Goal: Transaction & Acquisition: Purchase product/service

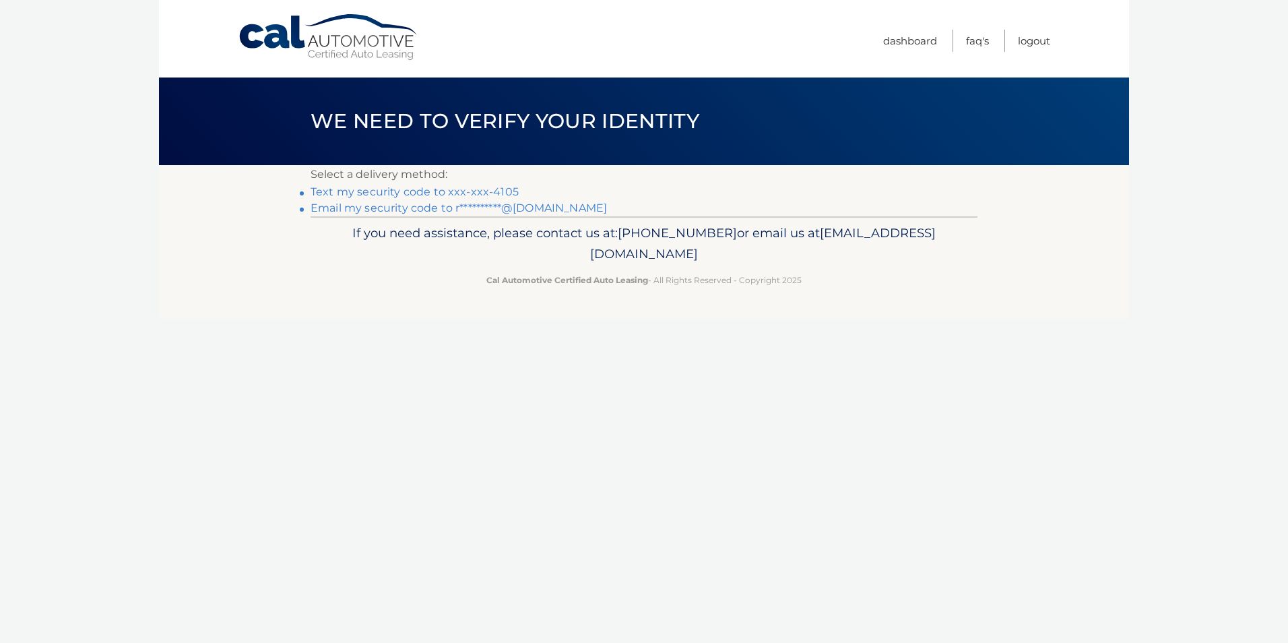
click at [439, 194] on link "Text my security code to xxx-xxx-4105" at bounding box center [415, 191] width 208 height 13
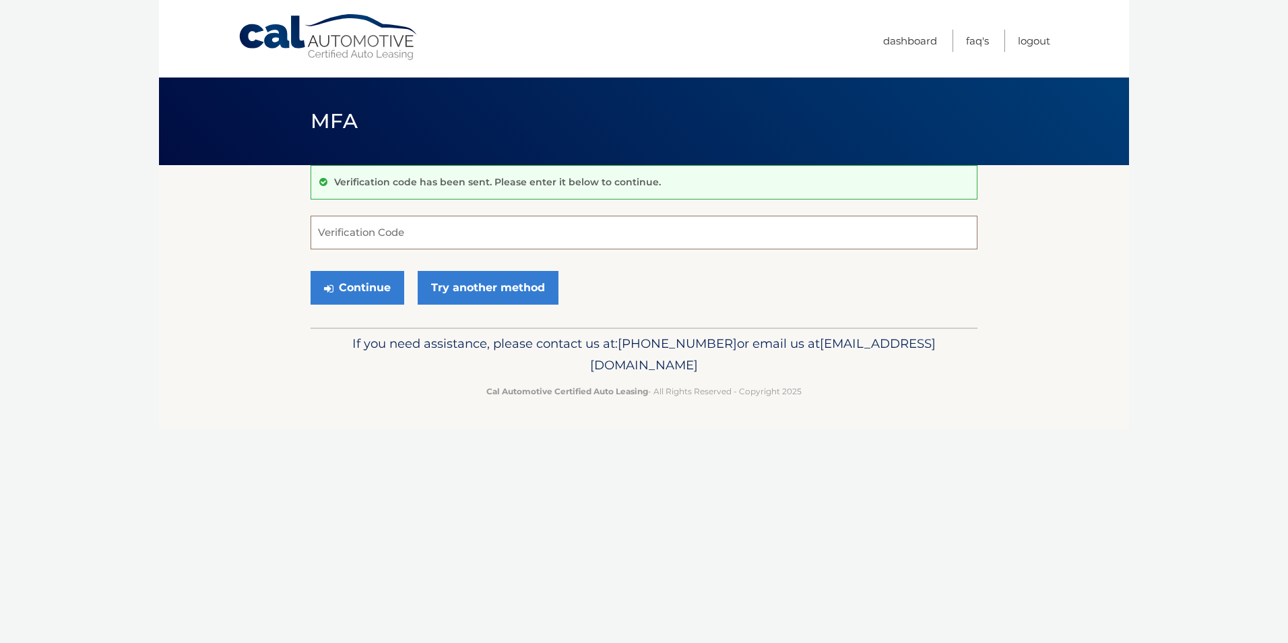
click at [482, 230] on input "Verification Code" at bounding box center [644, 233] width 667 height 34
type input "414552"
click at [375, 292] on button "Continue" at bounding box center [358, 288] width 94 height 34
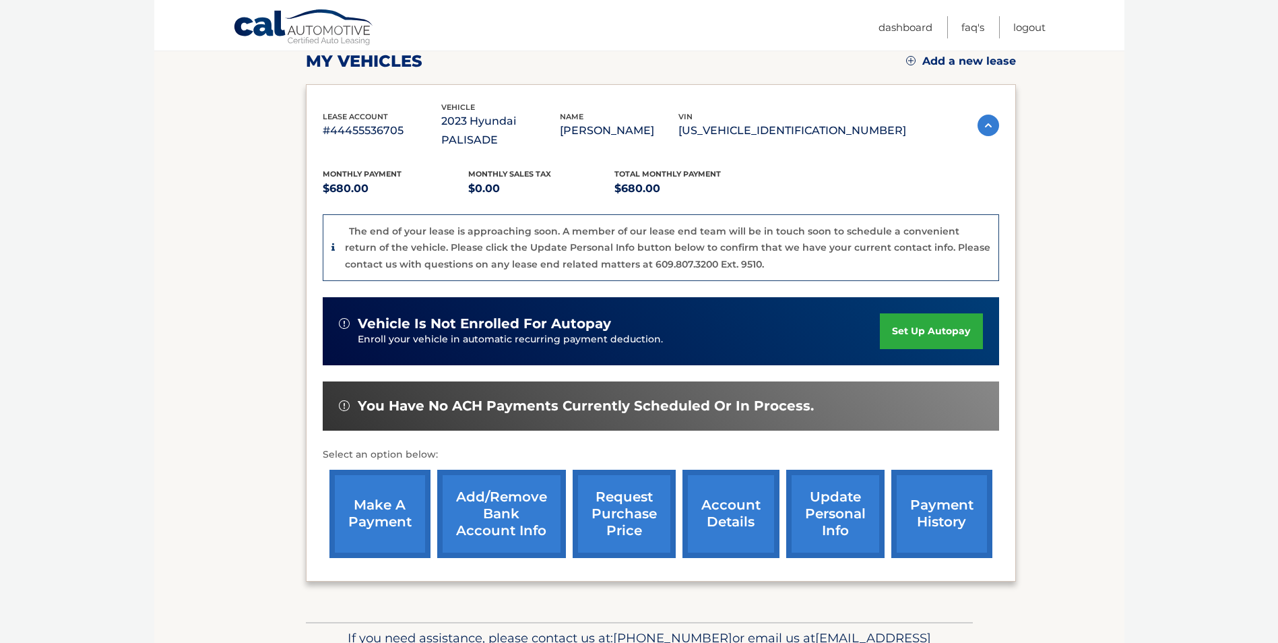
scroll to position [202, 0]
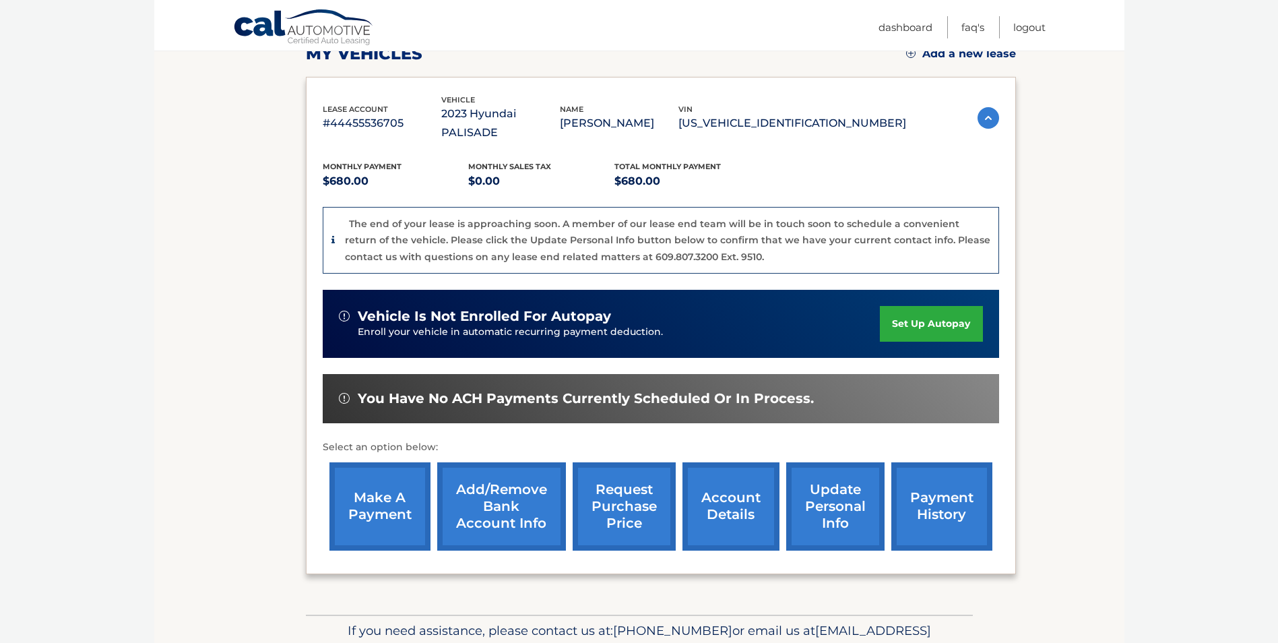
click at [733, 514] on link "account details" at bounding box center [731, 506] width 97 height 88
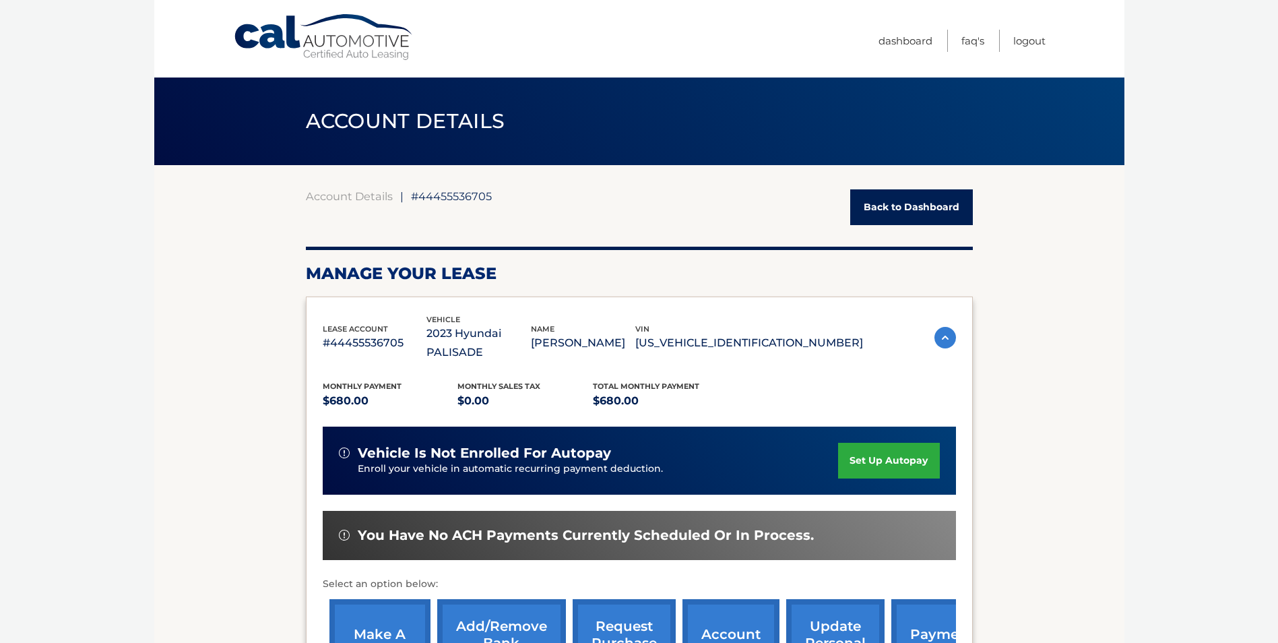
scroll to position [404, 0]
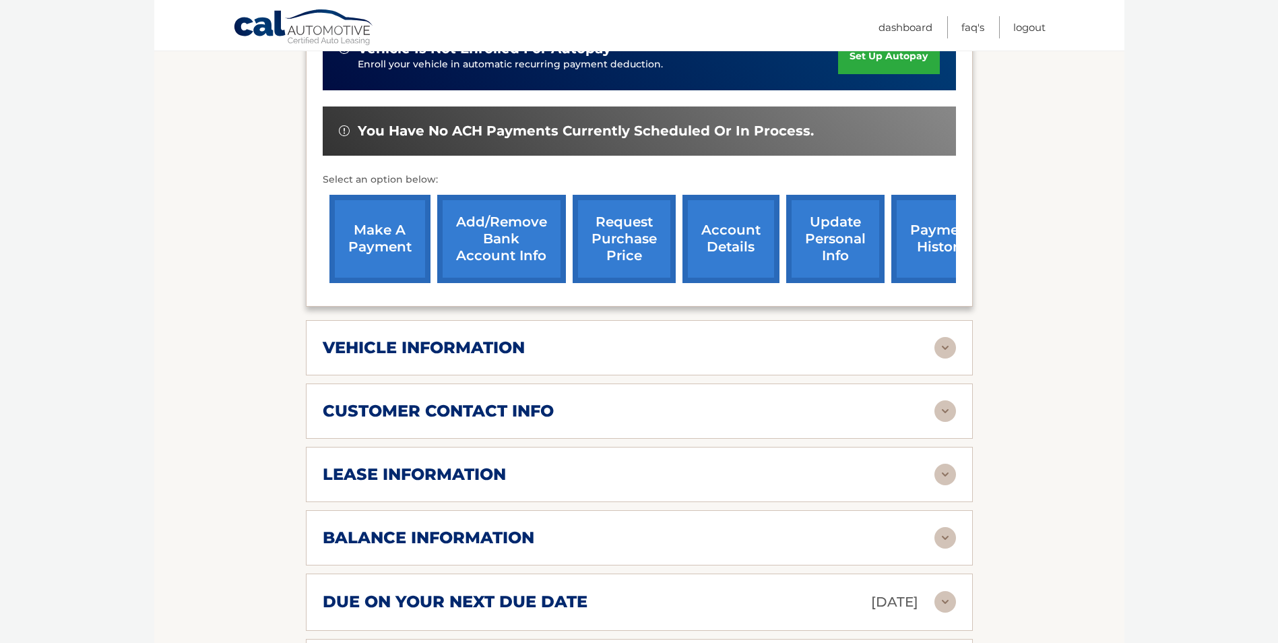
click at [941, 348] on img at bounding box center [945, 348] width 22 height 22
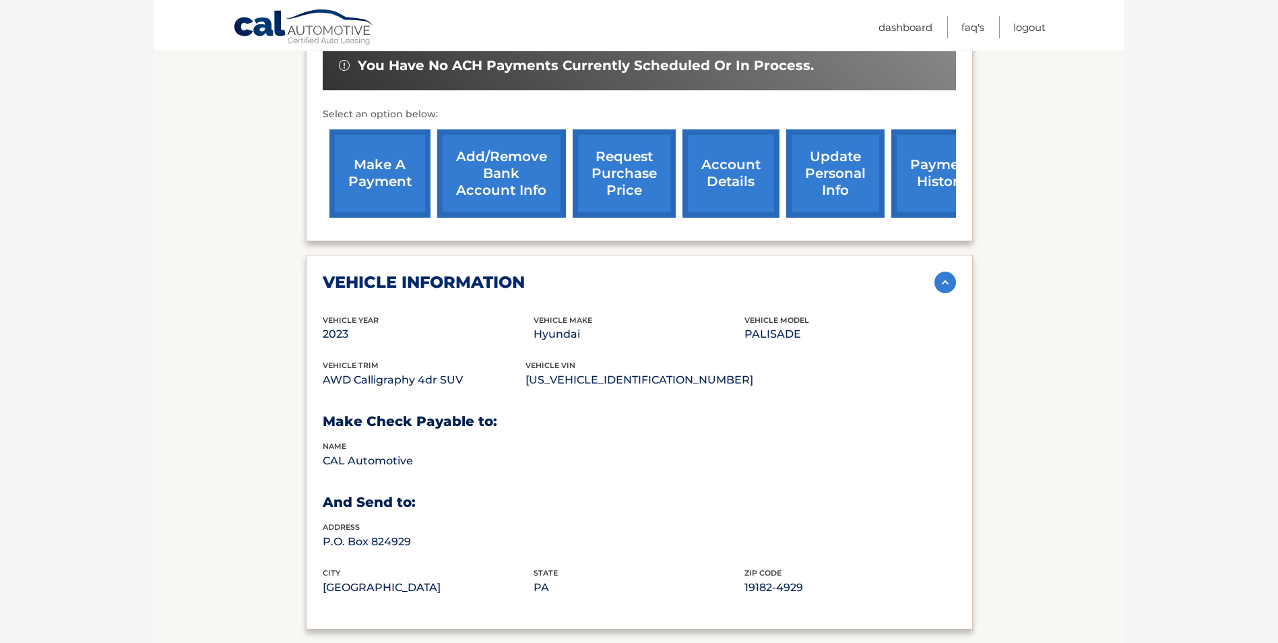
scroll to position [674, 0]
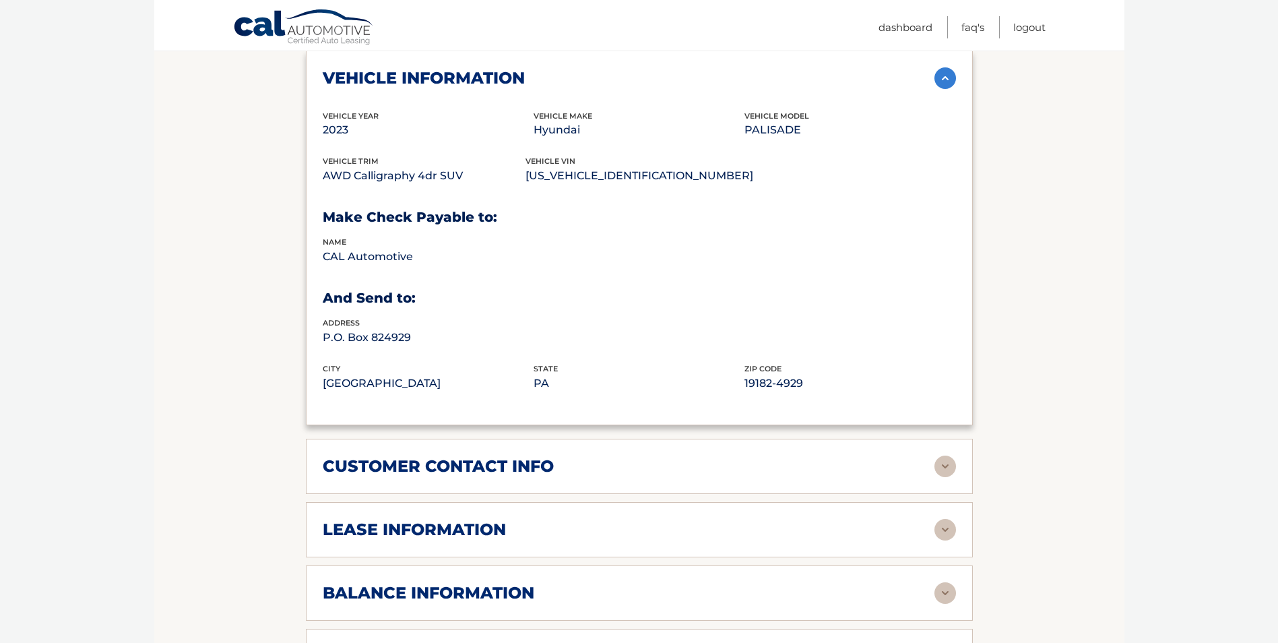
click at [914, 462] on div "customer contact info" at bounding box center [629, 466] width 612 height 20
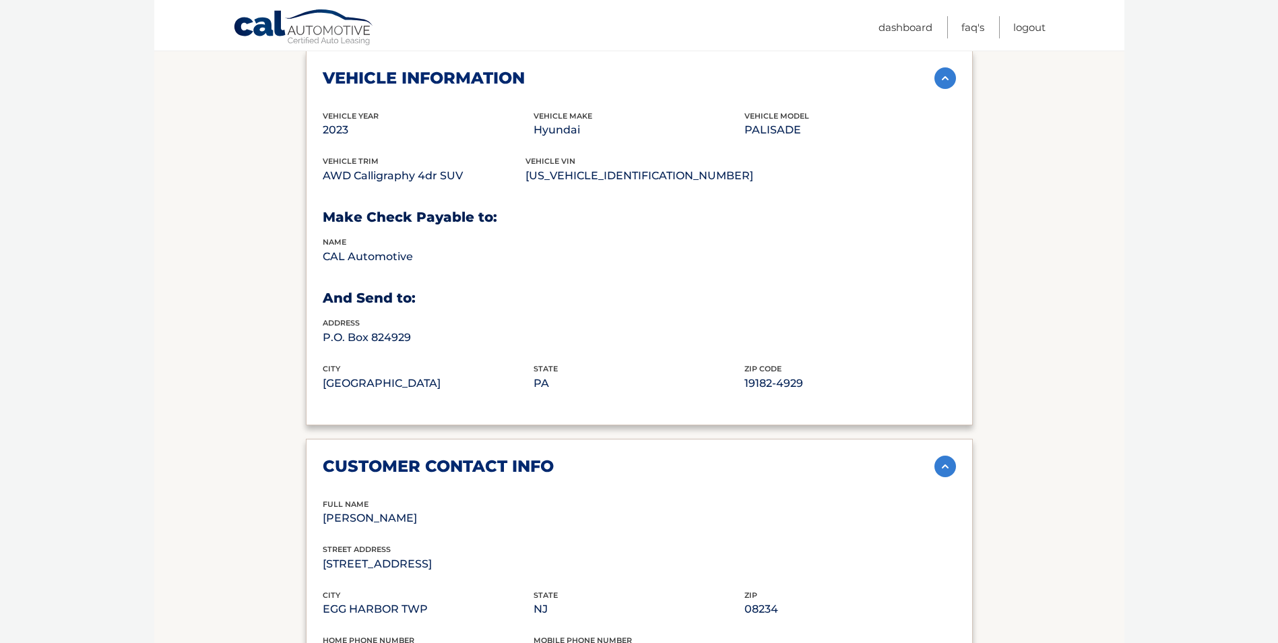
scroll to position [943, 0]
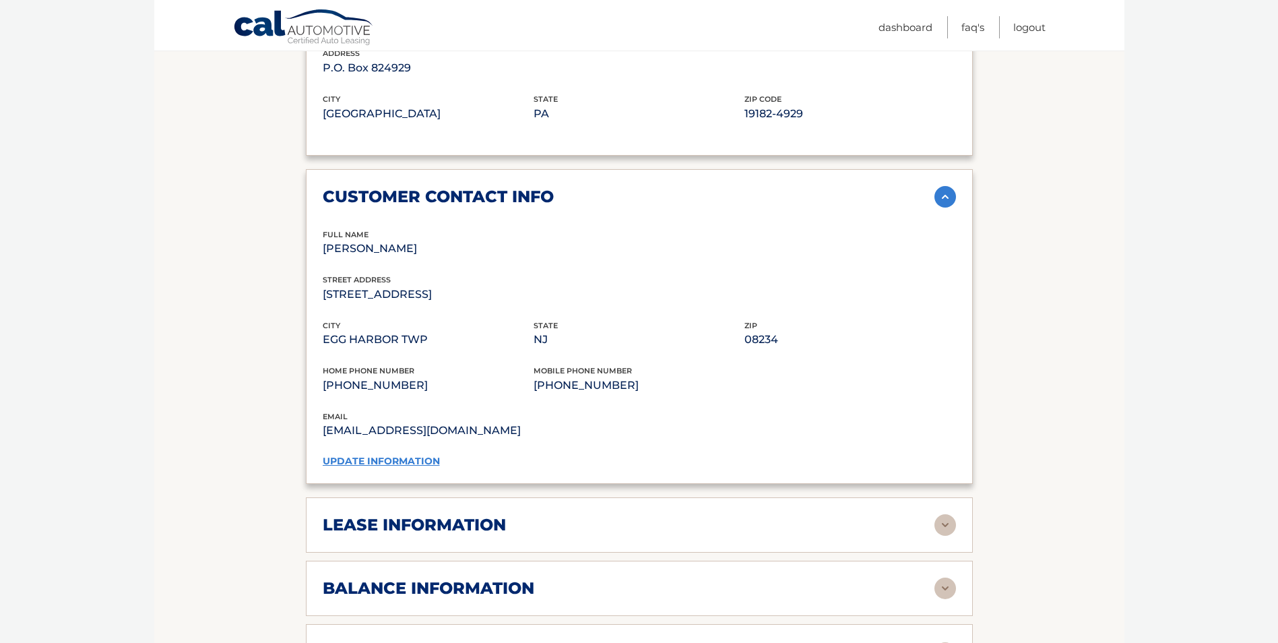
click at [921, 519] on div "lease information" at bounding box center [629, 525] width 612 height 20
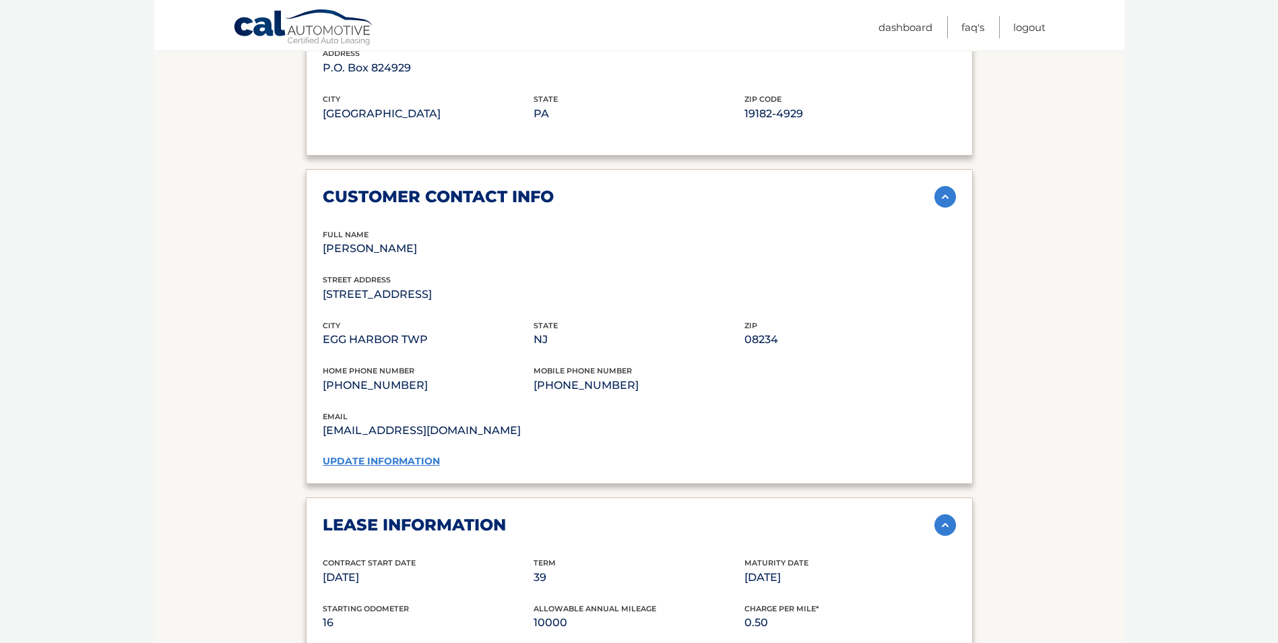
scroll to position [1213, 0]
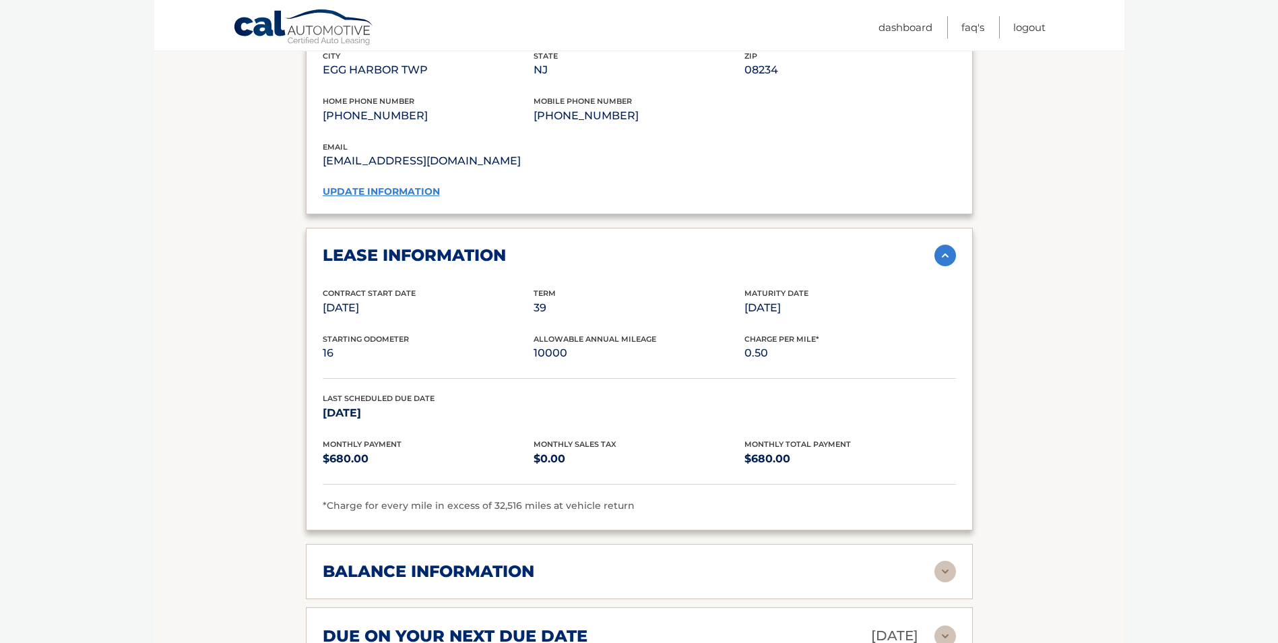
drag, startPoint x: 742, startPoint y: 307, endPoint x: 844, endPoint y: 315, distance: 101.4
click at [844, 315] on div "Contract Start Date [DATE] Term 39 Maturity Date [DATE]" at bounding box center [639, 310] width 633 height 46
click at [935, 579] on img at bounding box center [945, 572] width 22 height 22
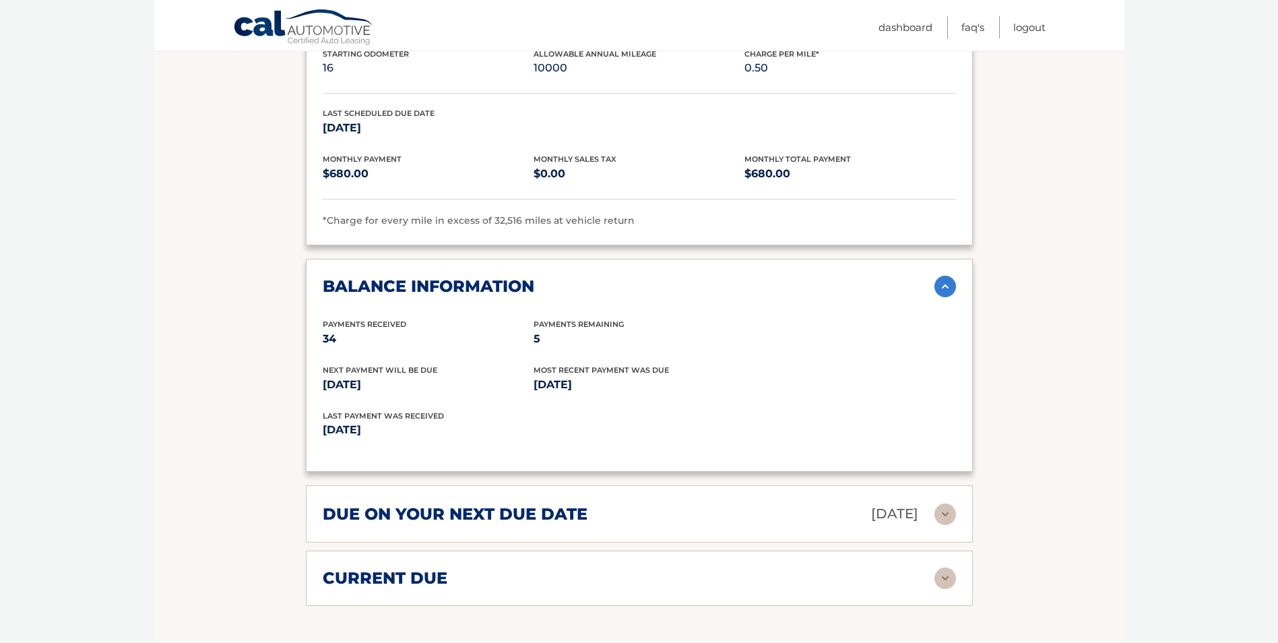
scroll to position [1617, 0]
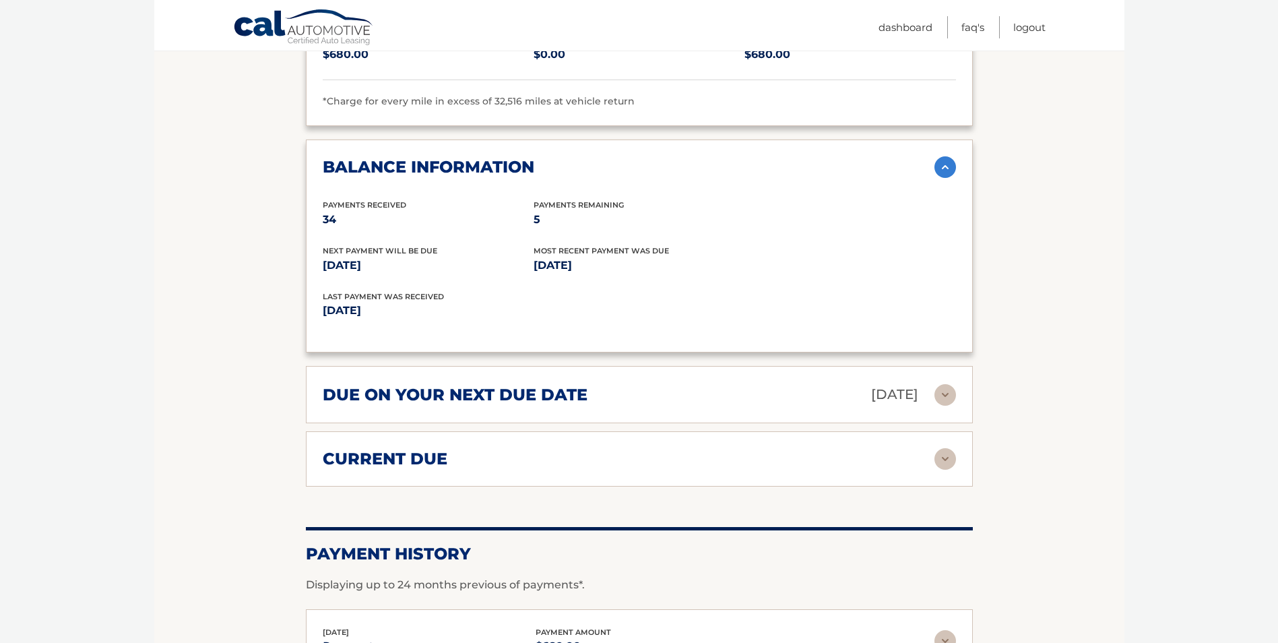
click at [871, 403] on p "[DATE]" at bounding box center [894, 395] width 47 height 24
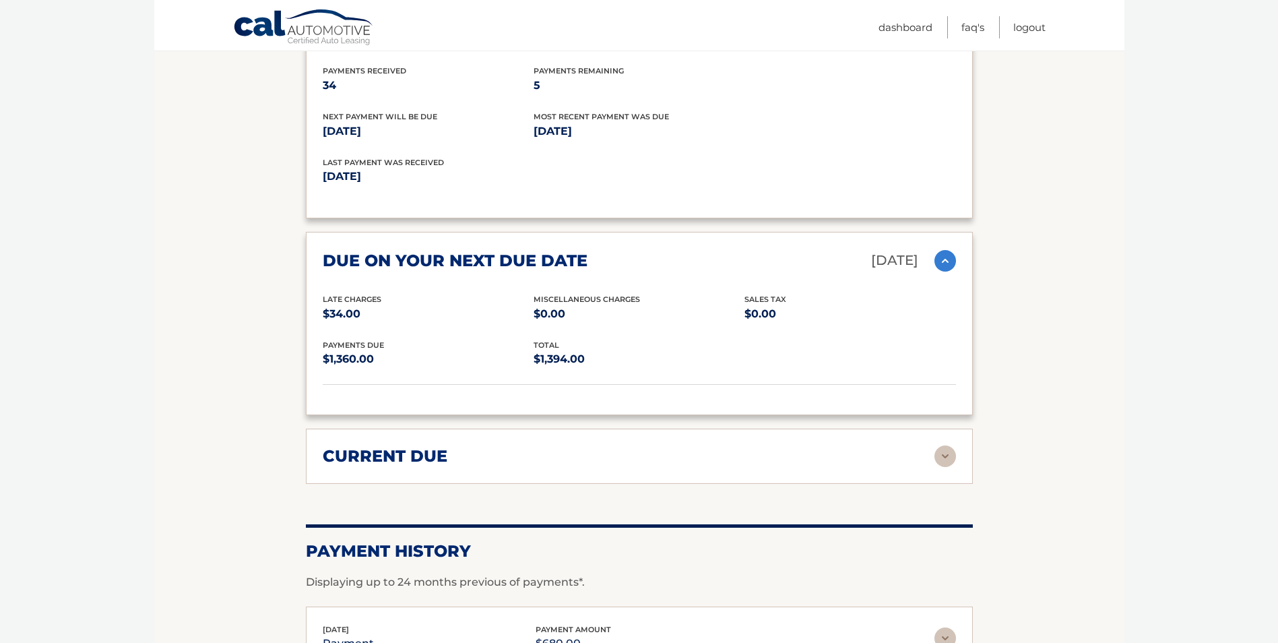
scroll to position [1752, 0]
click at [828, 451] on div "current due" at bounding box center [629, 455] width 612 height 20
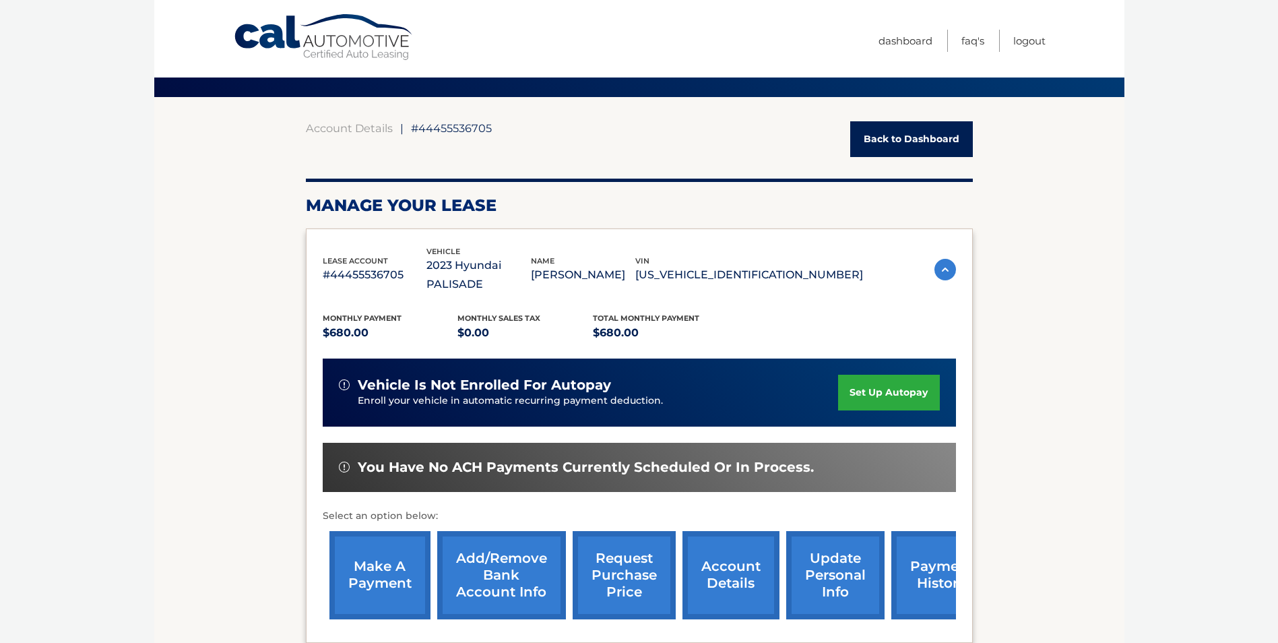
scroll to position [0, 0]
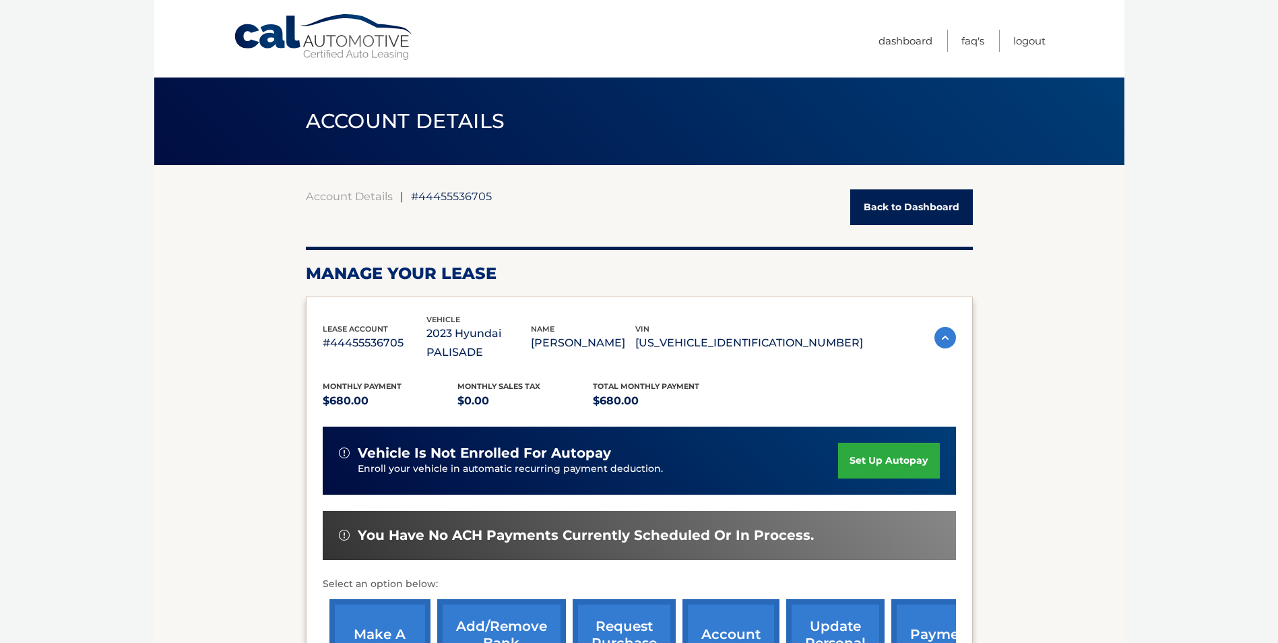
click at [910, 210] on link "Back to Dashboard" at bounding box center [911, 207] width 123 height 36
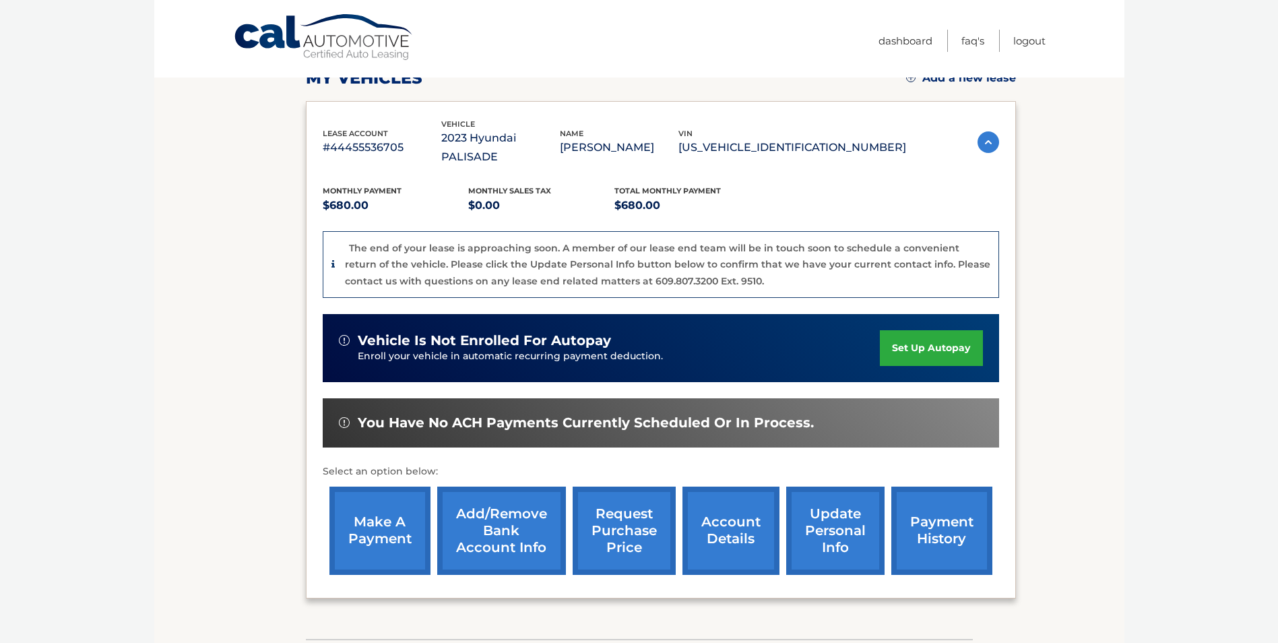
scroll to position [276, 0]
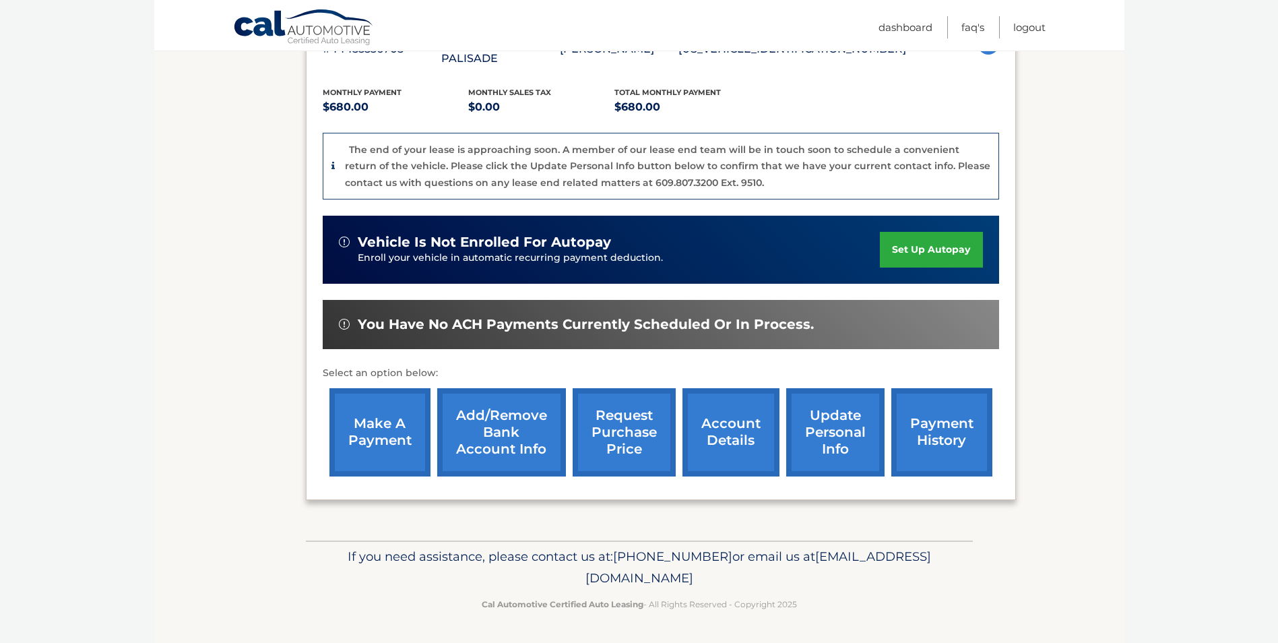
click at [376, 440] on link "make a payment" at bounding box center [379, 432] width 101 height 88
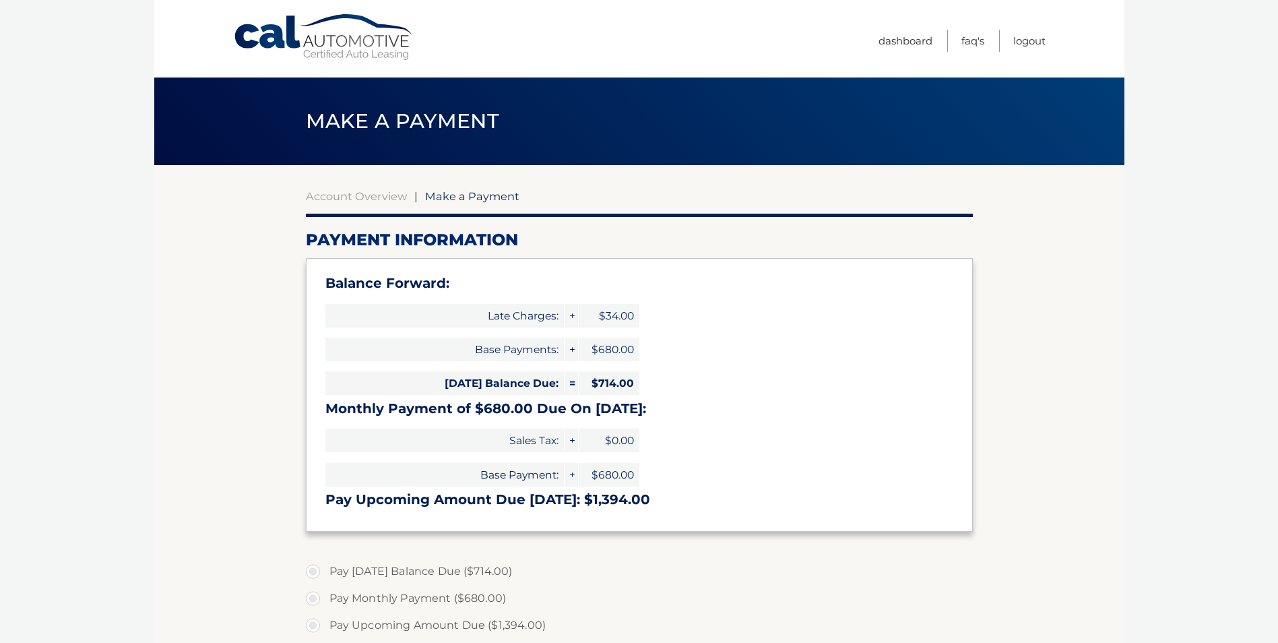
select select "YTRmNjM2NDgtYmNjZi00ZjBmLWExYzktMmYxZDI5YjM1ZmQ1"
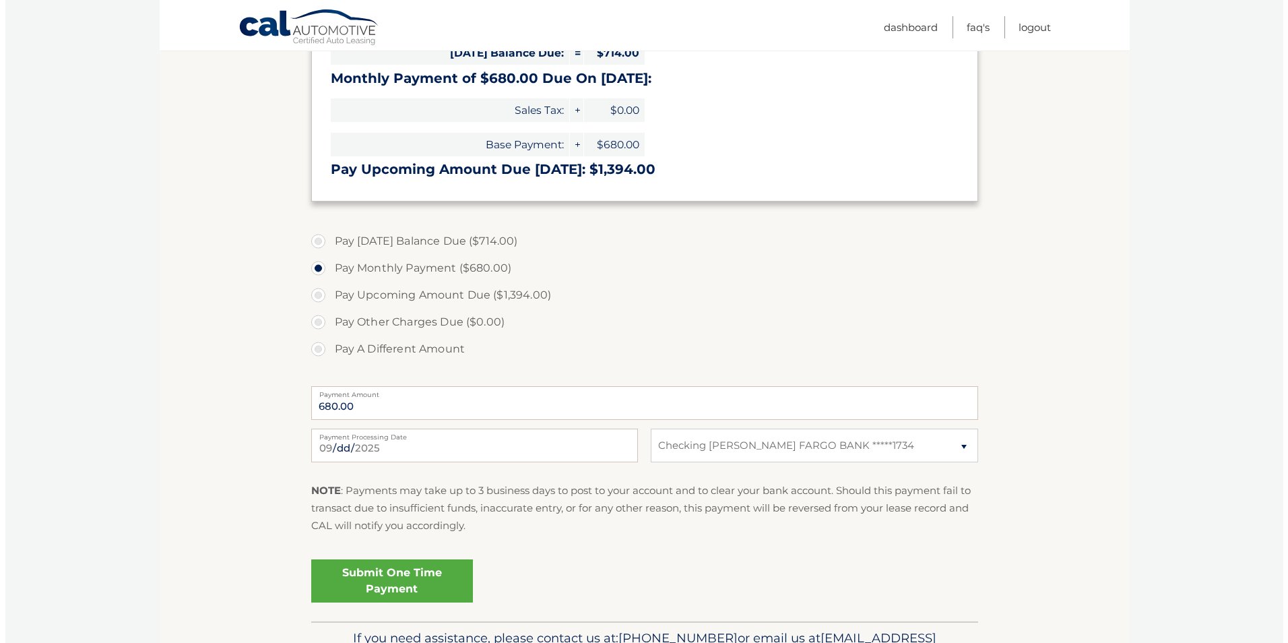
scroll to position [411, 0]
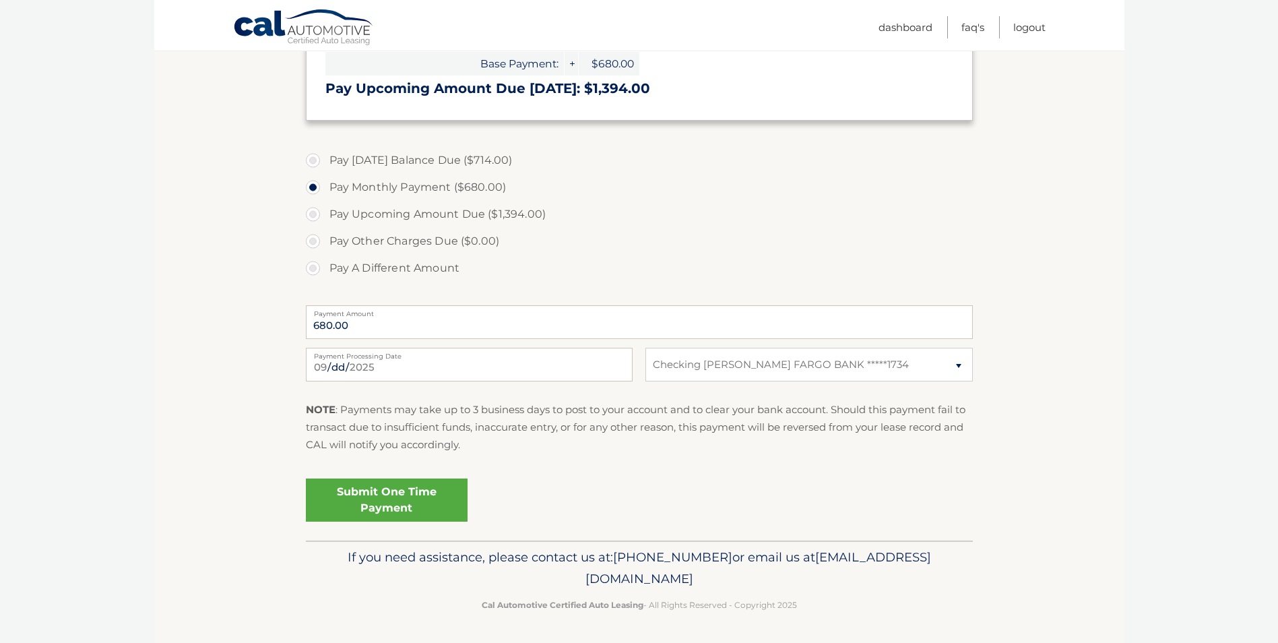
click at [377, 152] on label "Pay Today's Balance Due ($714.00)" at bounding box center [639, 160] width 667 height 27
click at [325, 152] on input "Pay Today's Balance Due ($714.00)" at bounding box center [317, 158] width 13 height 22
radio input "true"
type input "714.00"
click at [426, 499] on link "Submit One Time Payment" at bounding box center [387, 499] width 162 height 43
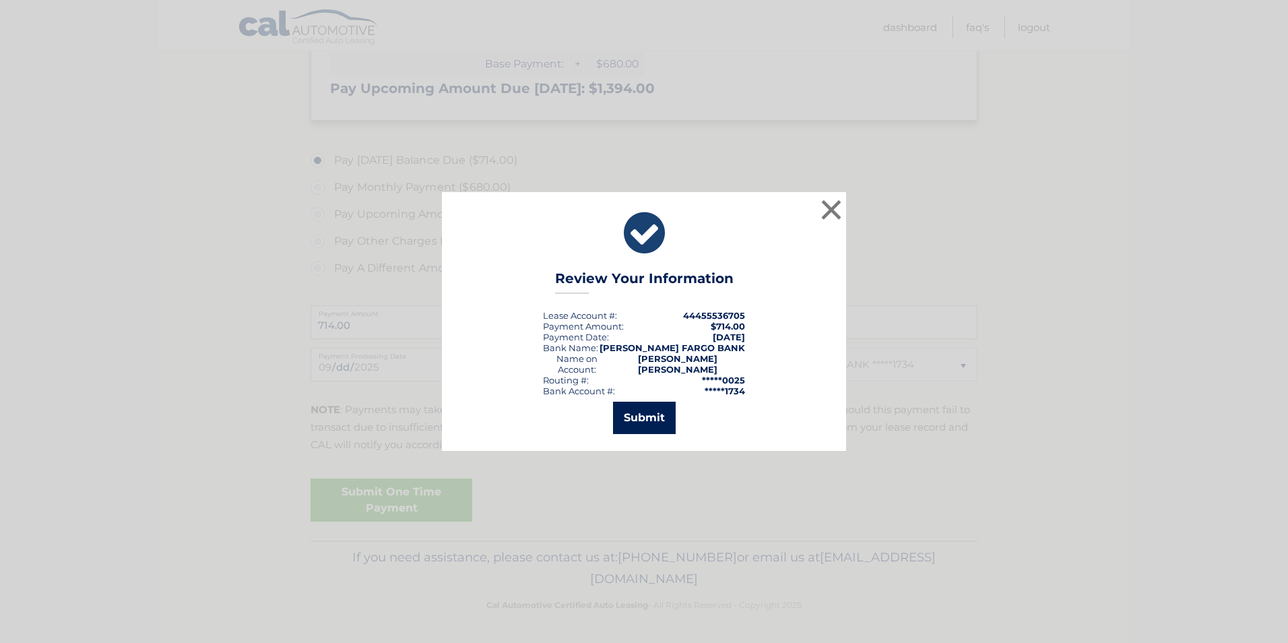
click at [644, 423] on button "Submit" at bounding box center [644, 418] width 63 height 32
